Goal: Browse casually: Explore the website without a specific task or goal

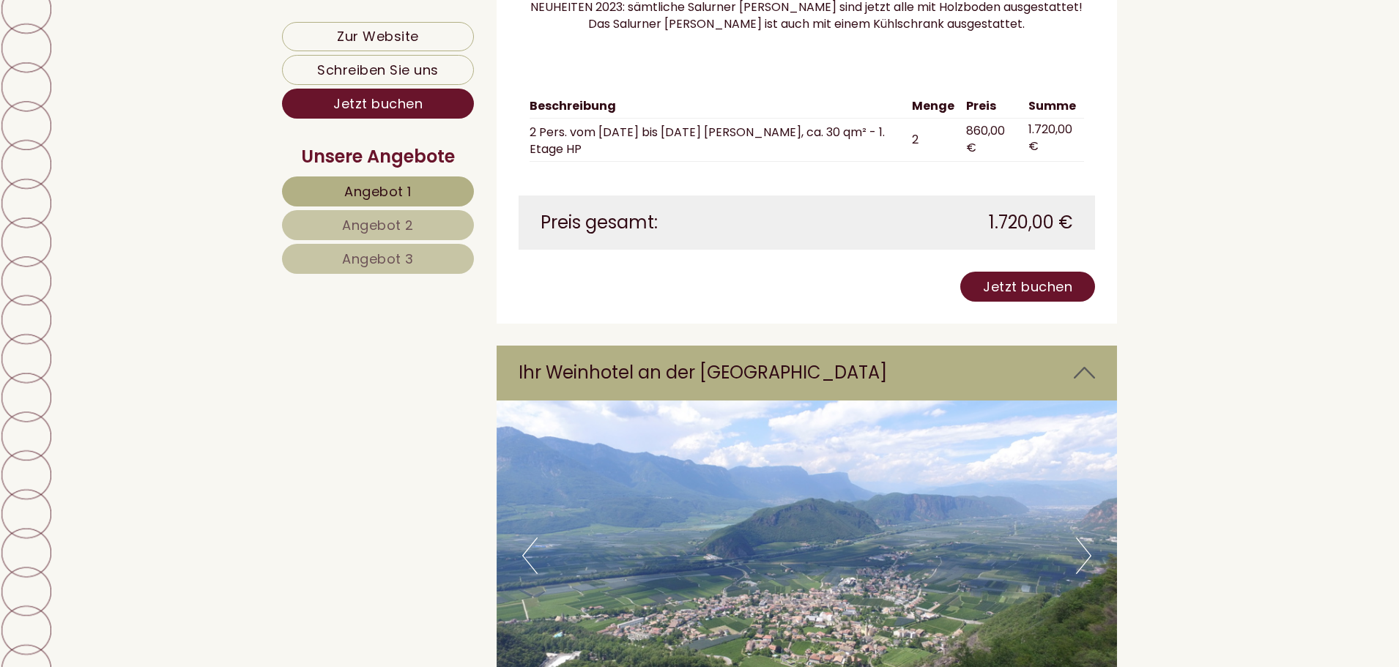
scroll to position [8277, 0]
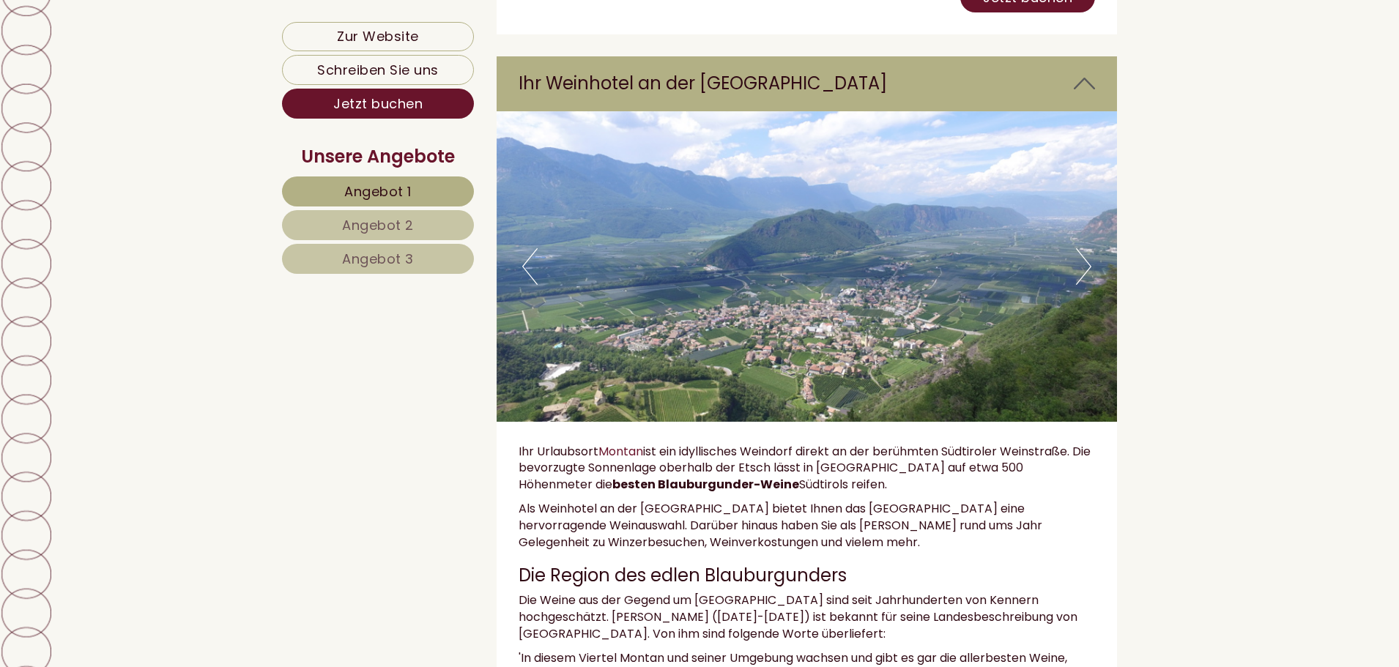
click at [1087, 251] on button "Next" at bounding box center [1083, 266] width 15 height 37
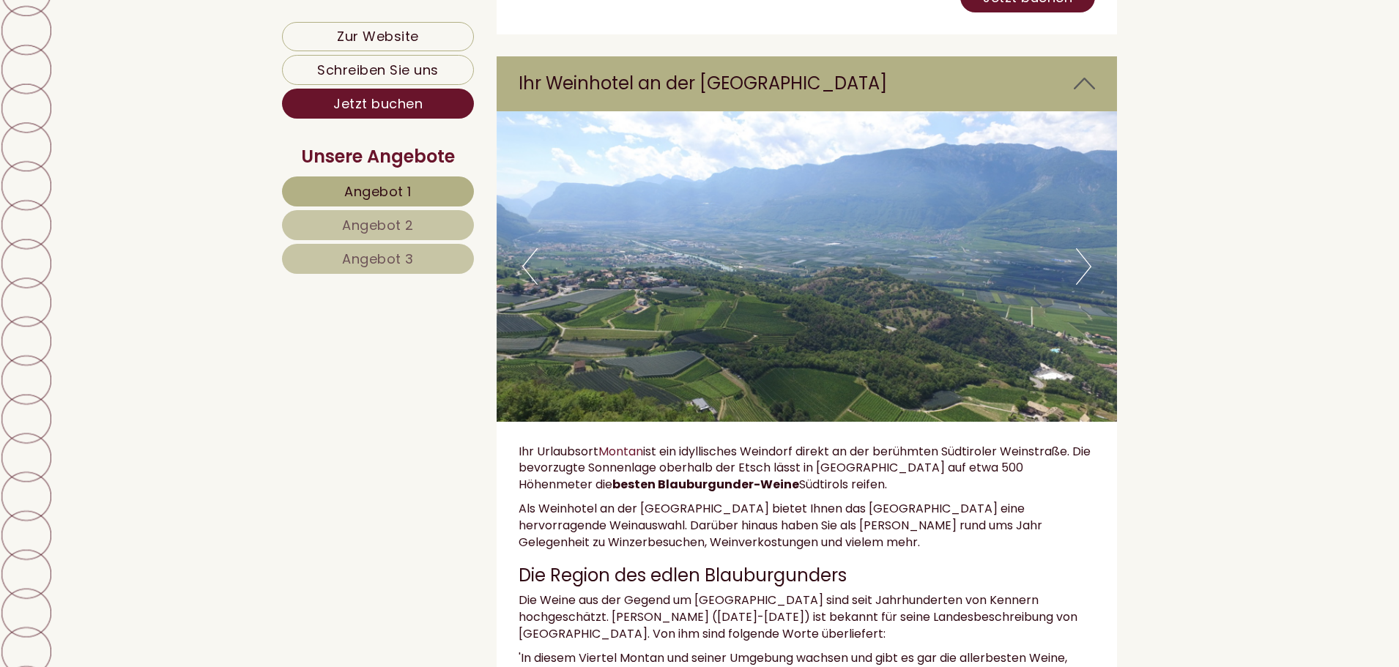
click at [1087, 251] on button "Next" at bounding box center [1083, 266] width 15 height 37
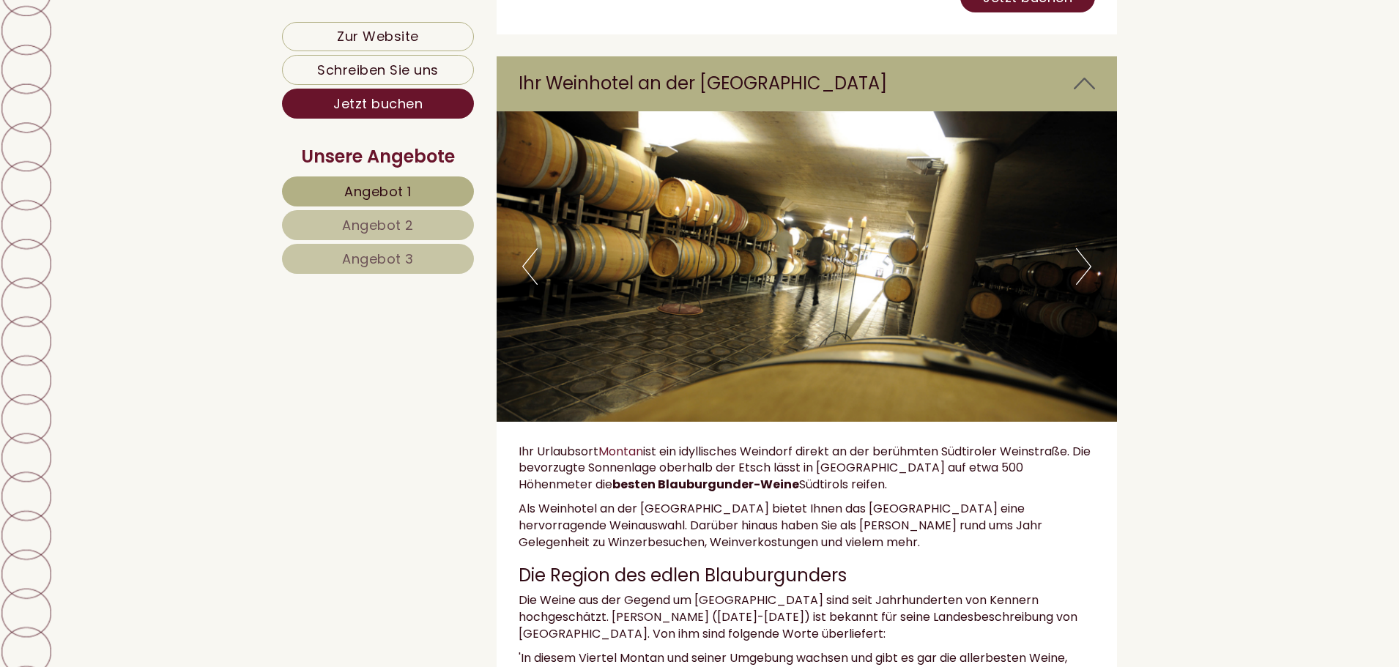
click at [1087, 251] on button "Next" at bounding box center [1083, 266] width 15 height 37
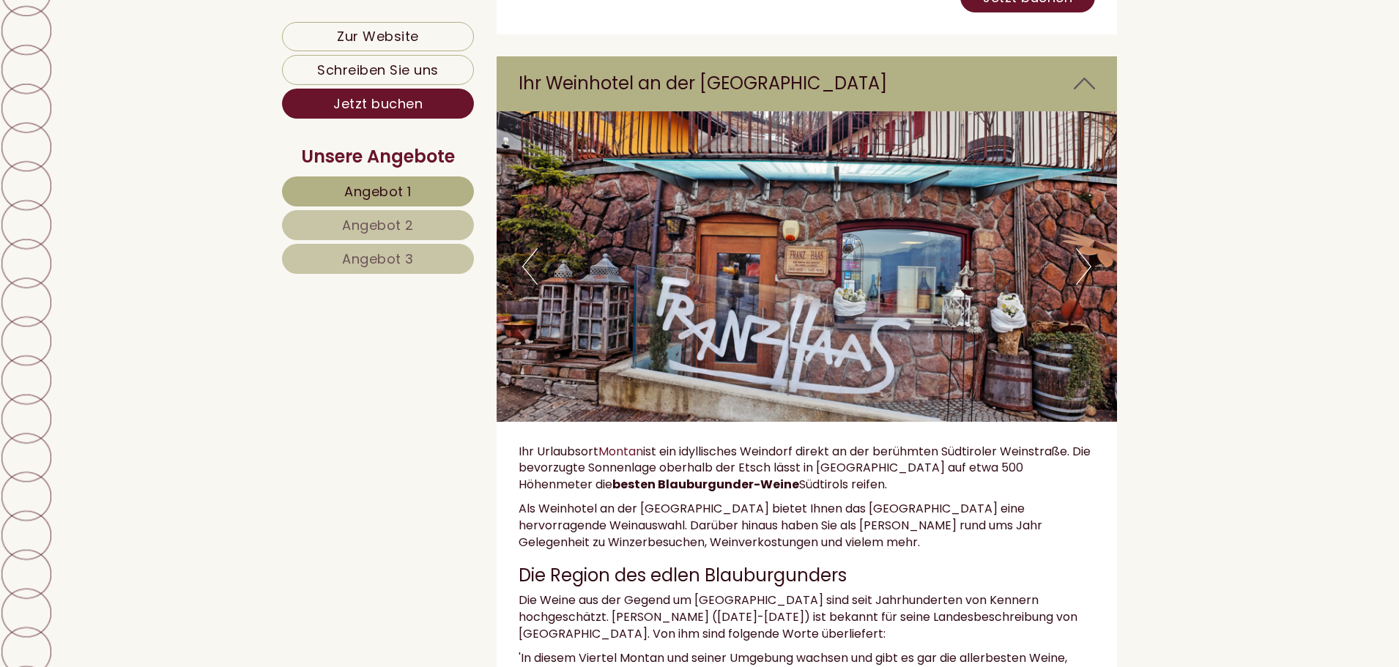
click at [1087, 251] on button "Next" at bounding box center [1083, 266] width 15 height 37
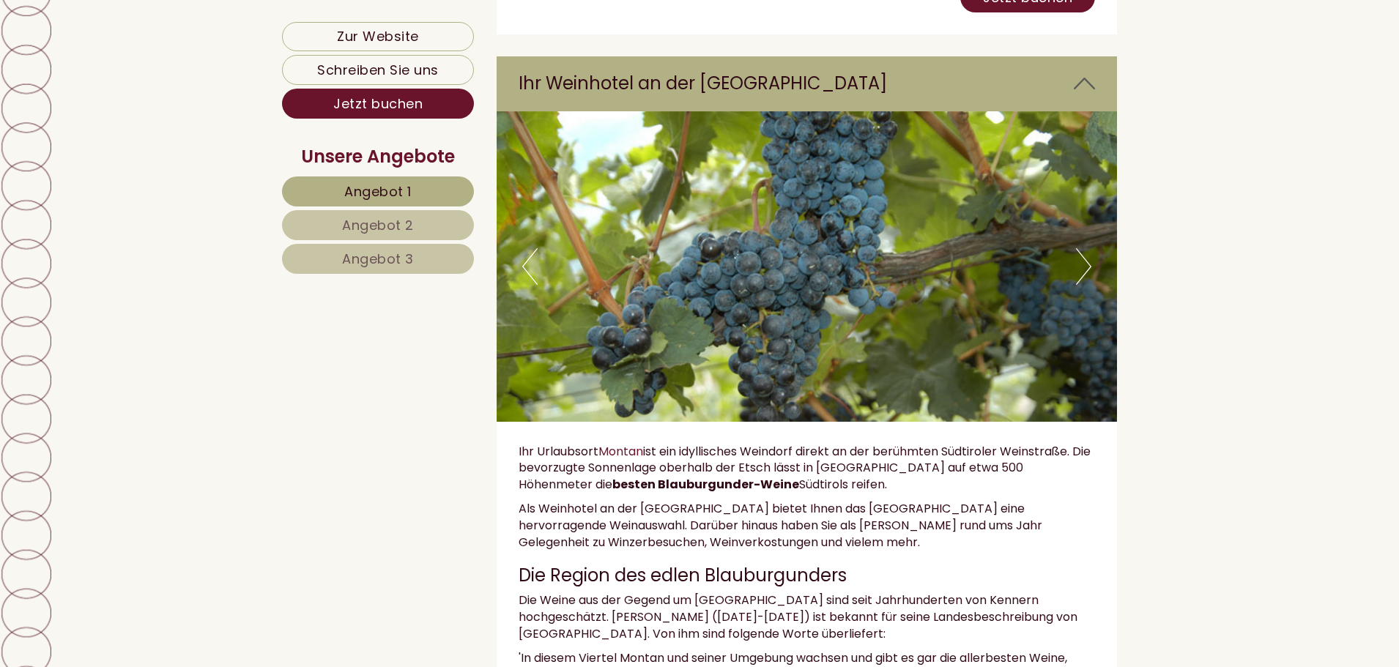
click at [1087, 251] on button "Next" at bounding box center [1083, 266] width 15 height 37
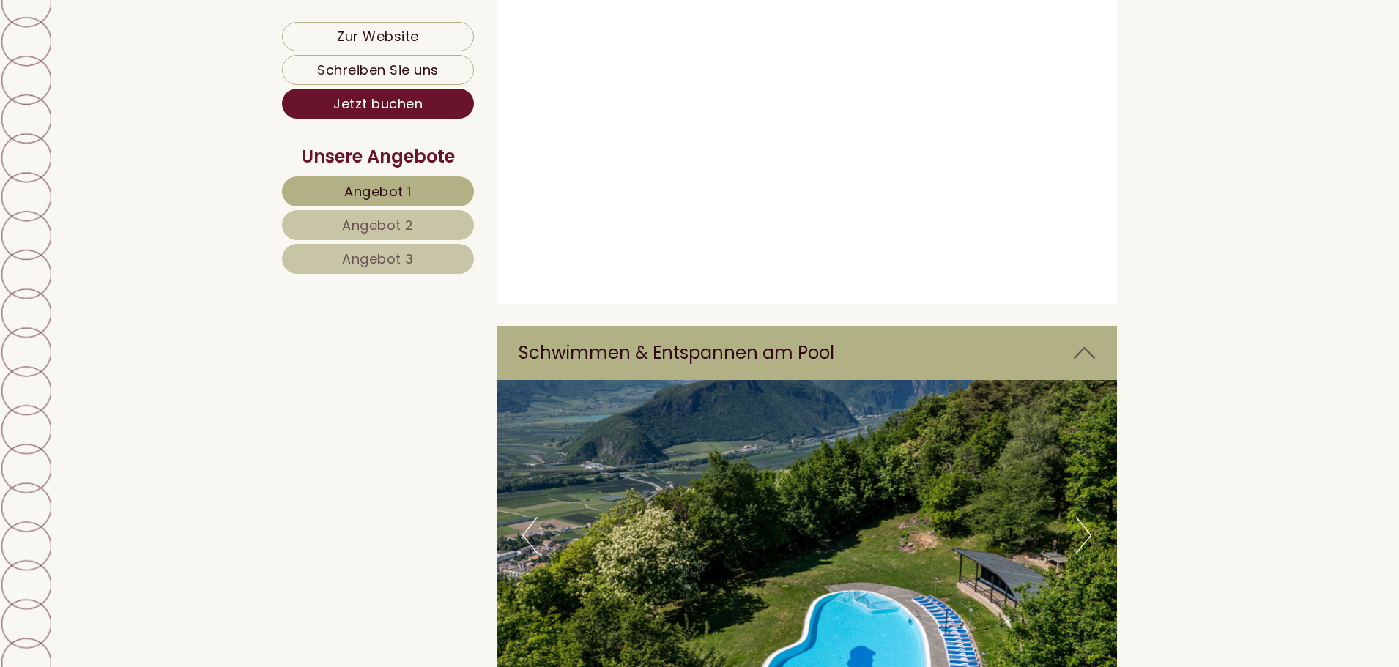
scroll to position [9889, 0]
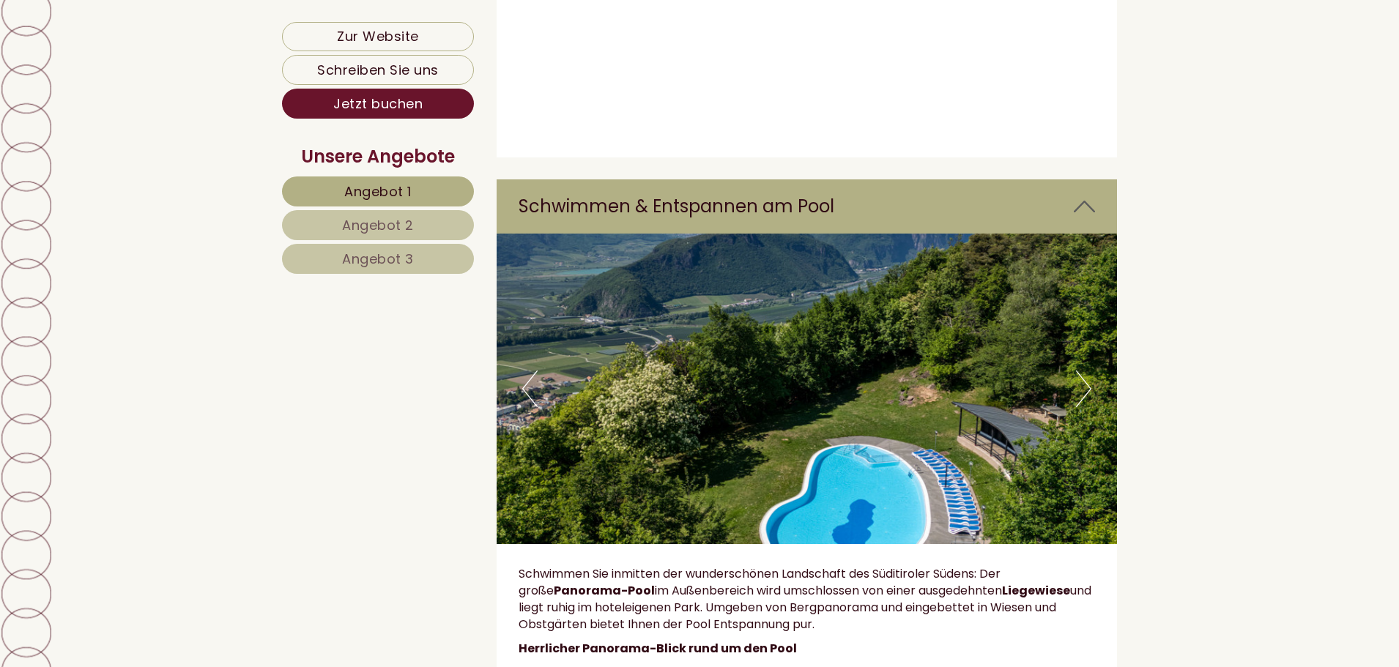
click at [527, 371] on button "Previous" at bounding box center [529, 389] width 15 height 37
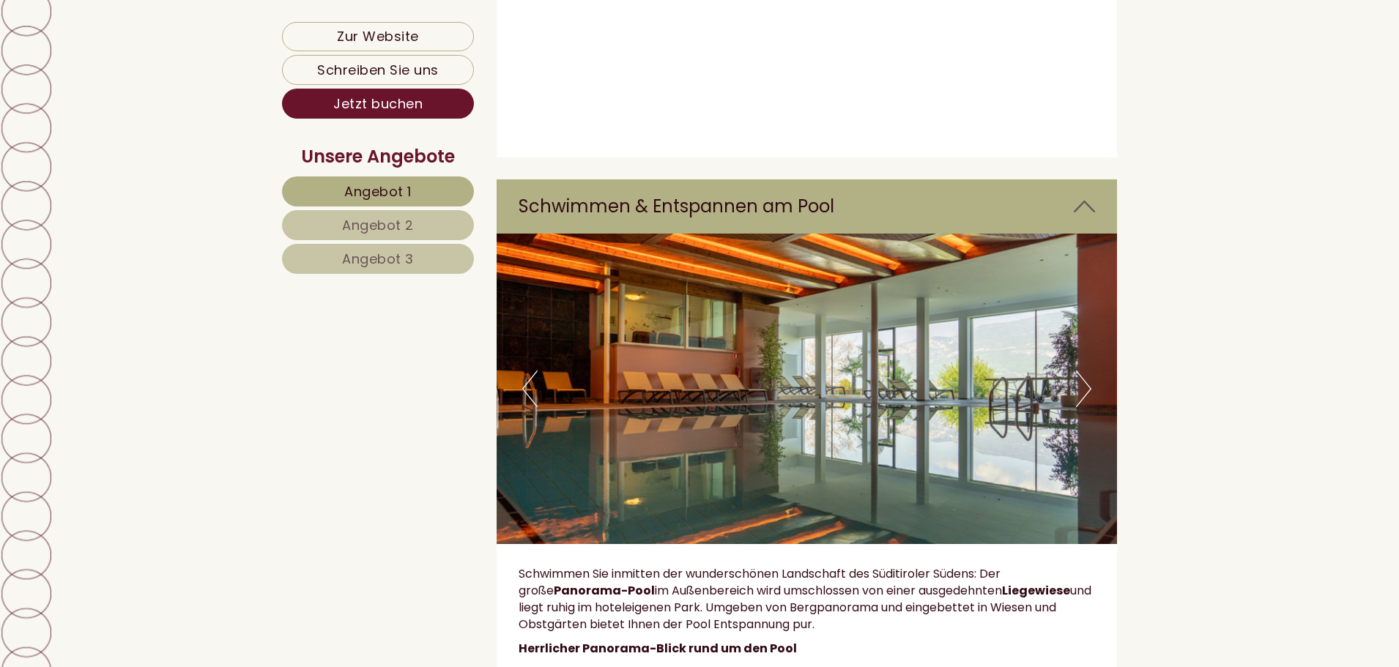
click at [1087, 371] on button "Next" at bounding box center [1083, 389] width 15 height 37
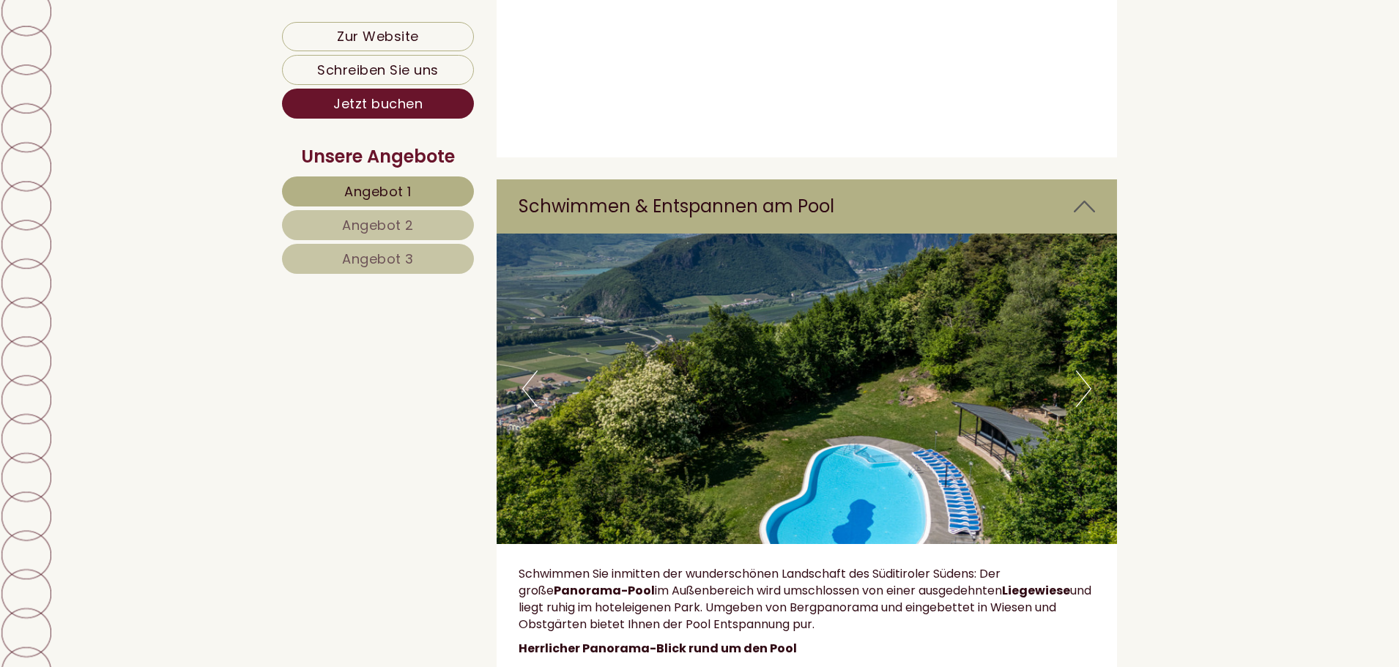
click at [1087, 371] on button "Next" at bounding box center [1083, 389] width 15 height 37
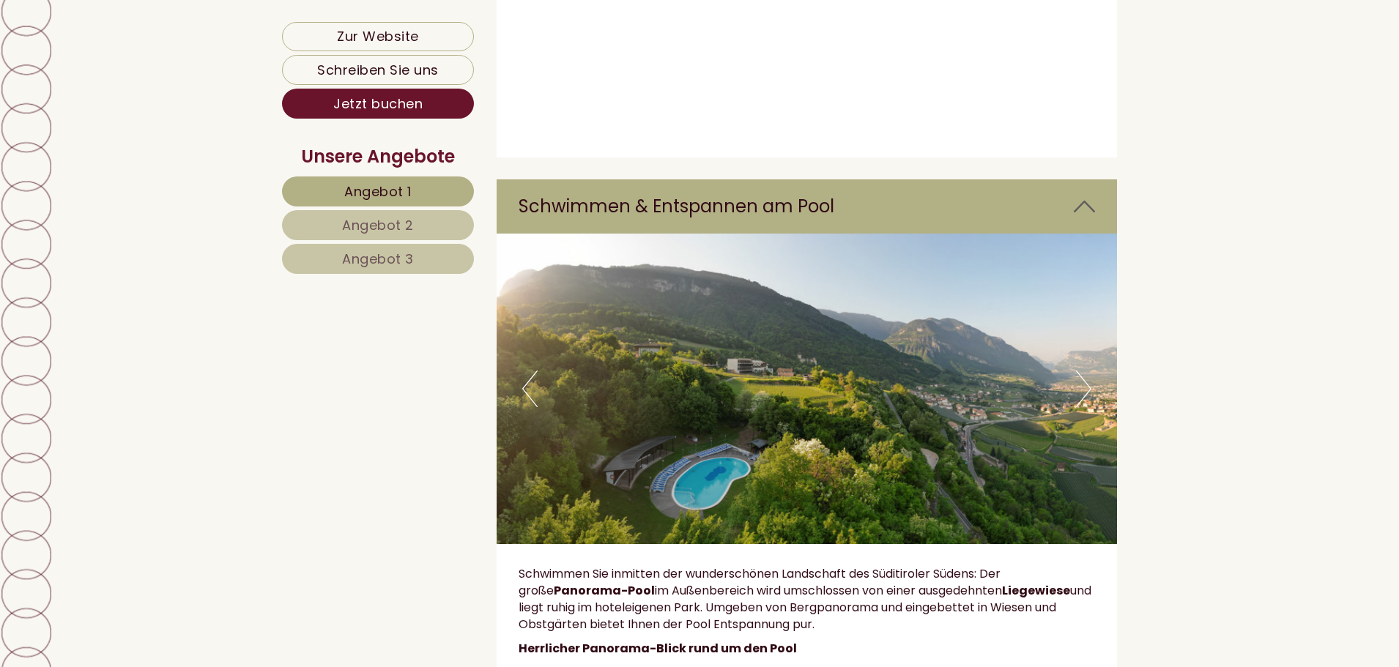
click at [1087, 371] on button "Next" at bounding box center [1083, 389] width 15 height 37
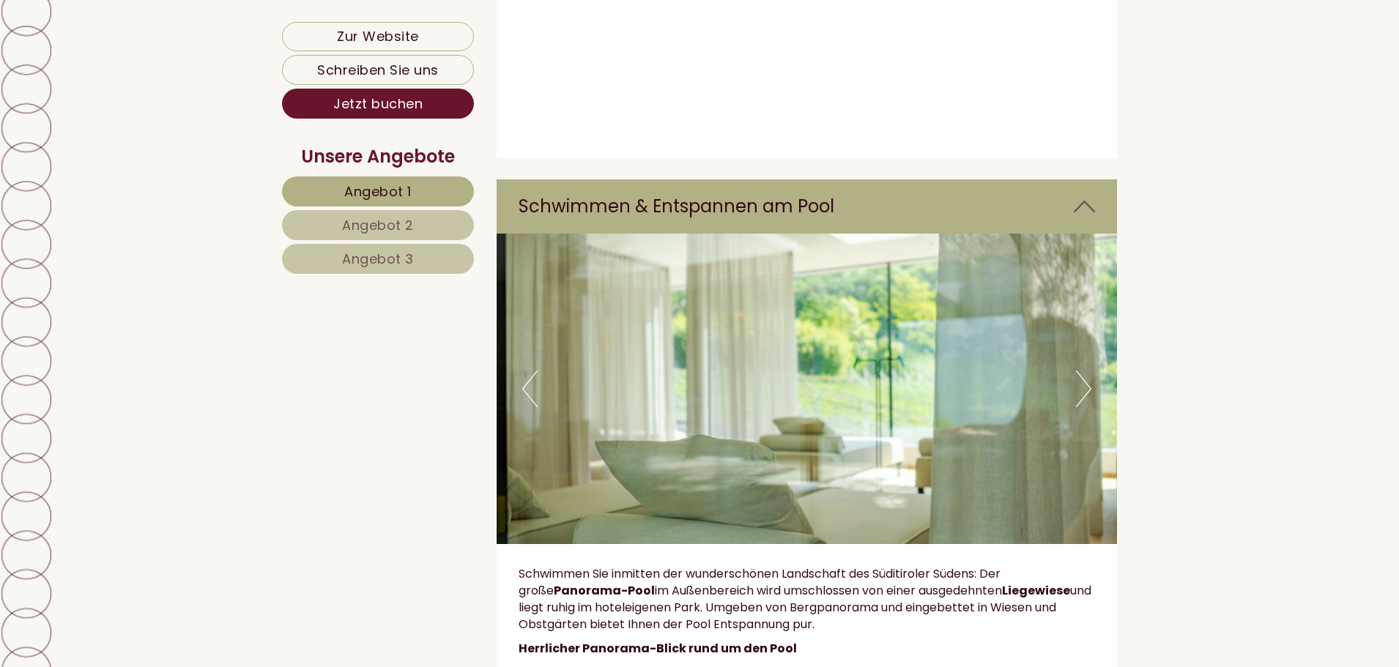
click at [1087, 371] on button "Next" at bounding box center [1083, 389] width 15 height 37
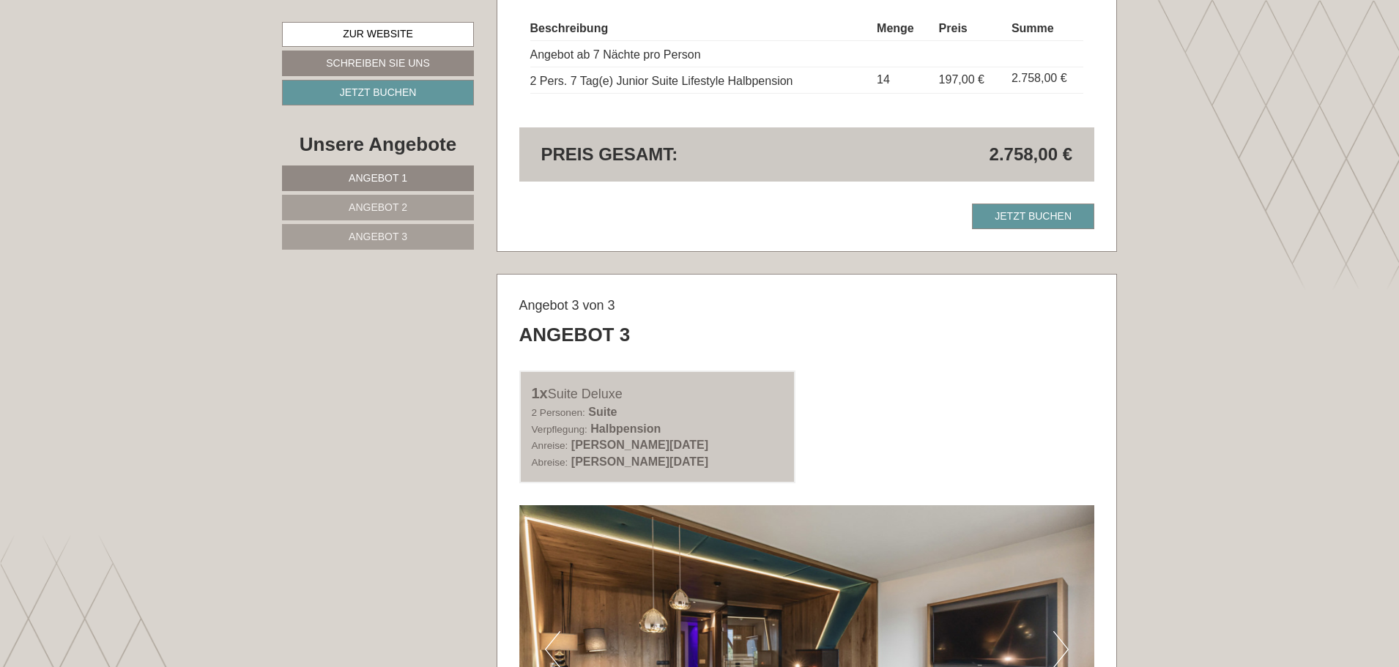
scroll to position [2930, 0]
